Goal: Transaction & Acquisition: Purchase product/service

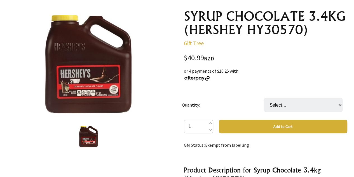
scroll to position [65, 0]
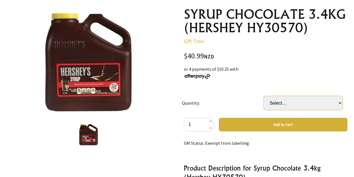
click at [289, 102] on select "Select… BTL CTN(6xBTL) (+ $204.95)" at bounding box center [303, 103] width 79 height 14
select select "BTL"
click at [264, 96] on select "Select… BTL CTN(6xBTL) (+ $204.95)" at bounding box center [303, 103] width 79 height 14
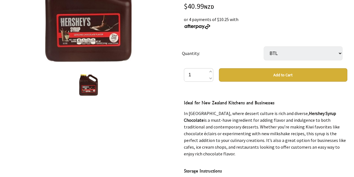
scroll to position [130, 0]
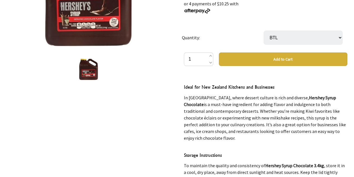
click at [296, 60] on button "Add to Cart" at bounding box center [283, 58] width 128 height 13
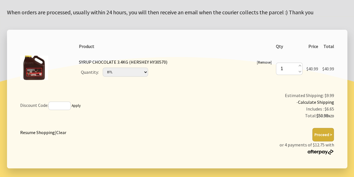
scroll to position [77, 0]
